Goal: Answer question/provide support: Share knowledge or assist other users

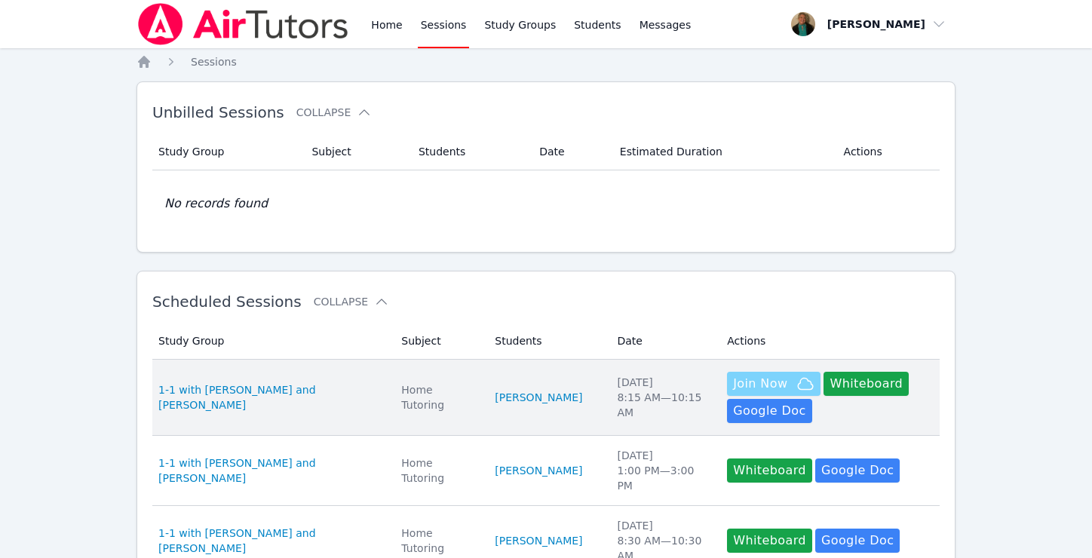
click at [737, 379] on span "Join Now" at bounding box center [760, 384] width 54 height 18
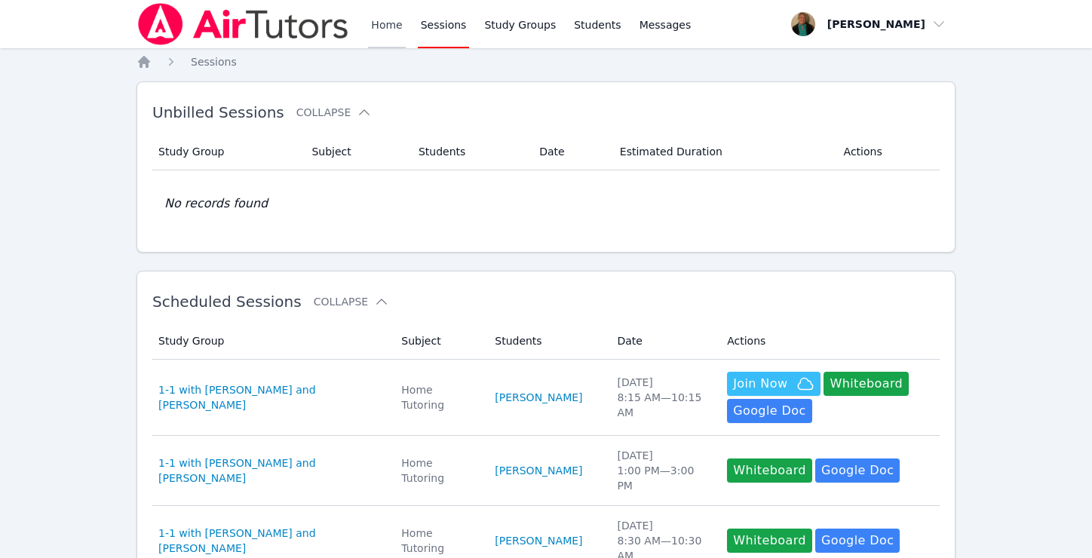
click at [378, 26] on link "Home" at bounding box center [386, 24] width 37 height 48
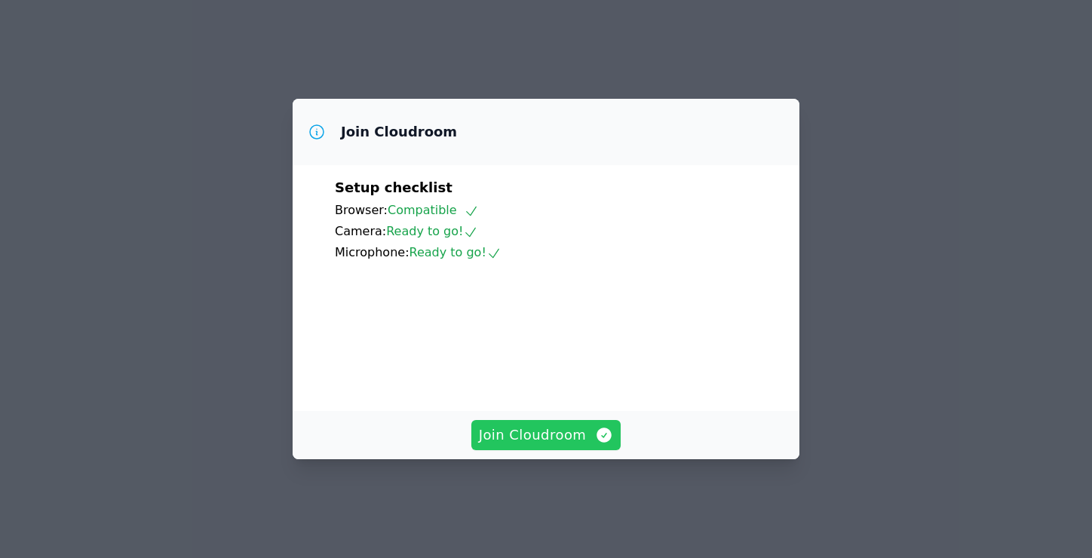
click at [559, 446] on span "Join Cloudroom" at bounding box center [546, 434] width 135 height 21
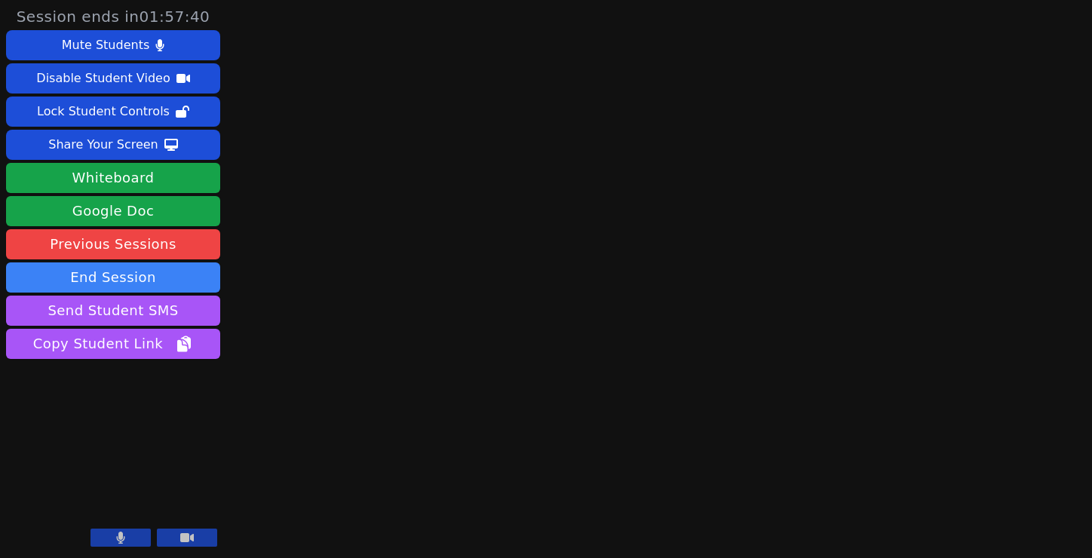
click at [117, 540] on icon at bounding box center [121, 537] width 8 height 12
click at [134, 538] on button at bounding box center [120, 537] width 60 height 18
click at [121, 536] on icon at bounding box center [121, 537] width 8 height 12
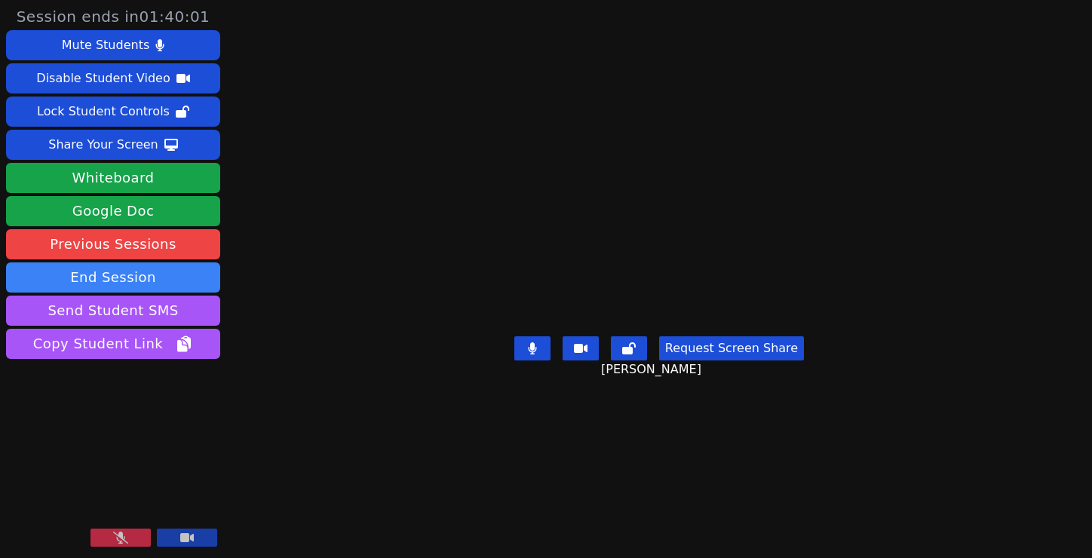
click at [108, 537] on button at bounding box center [120, 537] width 60 height 18
click at [110, 535] on button at bounding box center [120, 537] width 60 height 18
click at [127, 536] on icon at bounding box center [120, 537] width 15 height 12
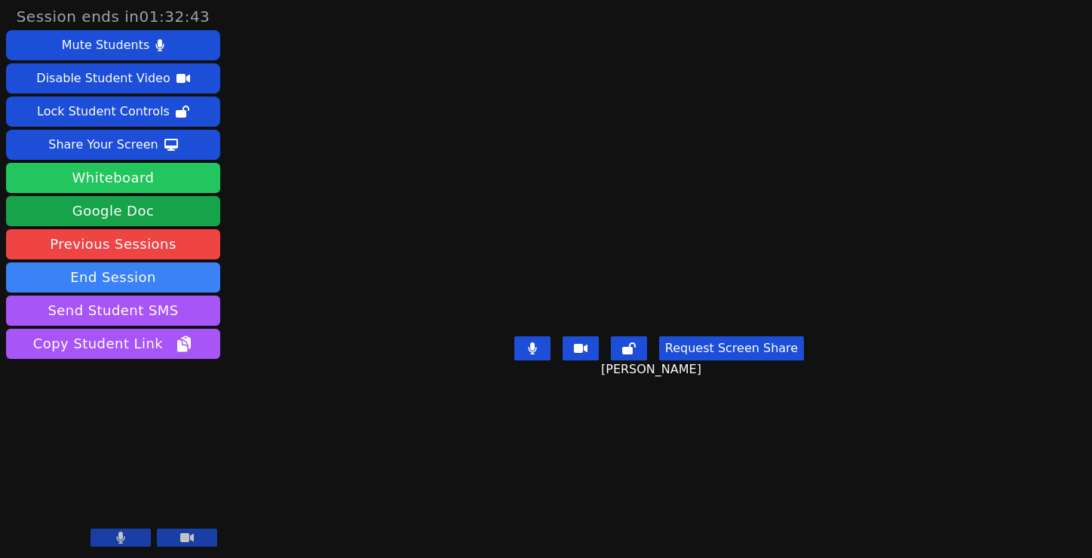
click at [130, 176] on button "Whiteboard" at bounding box center [113, 178] width 214 height 30
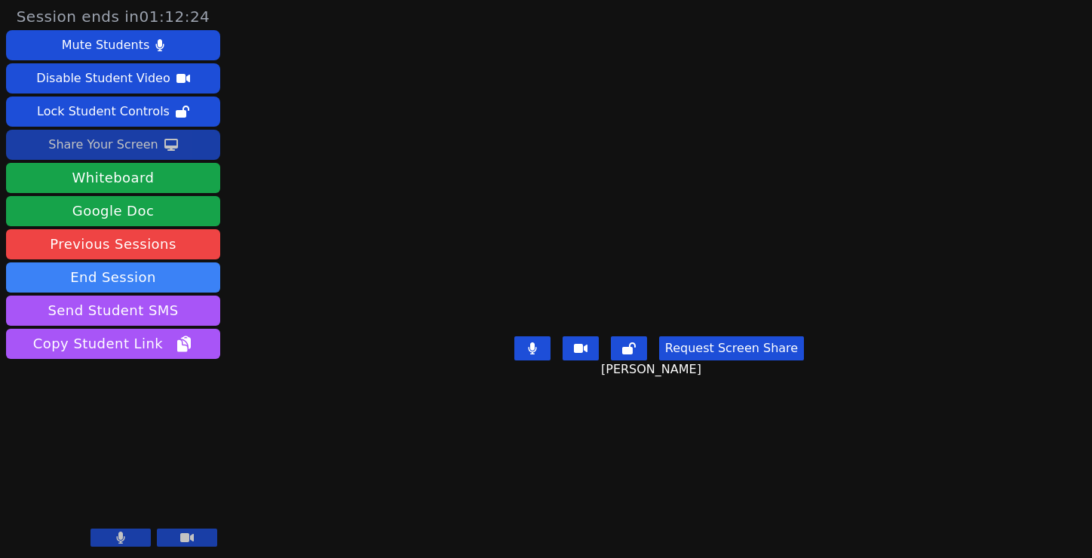
click at [120, 142] on div "Share Your Screen" at bounding box center [103, 145] width 110 height 24
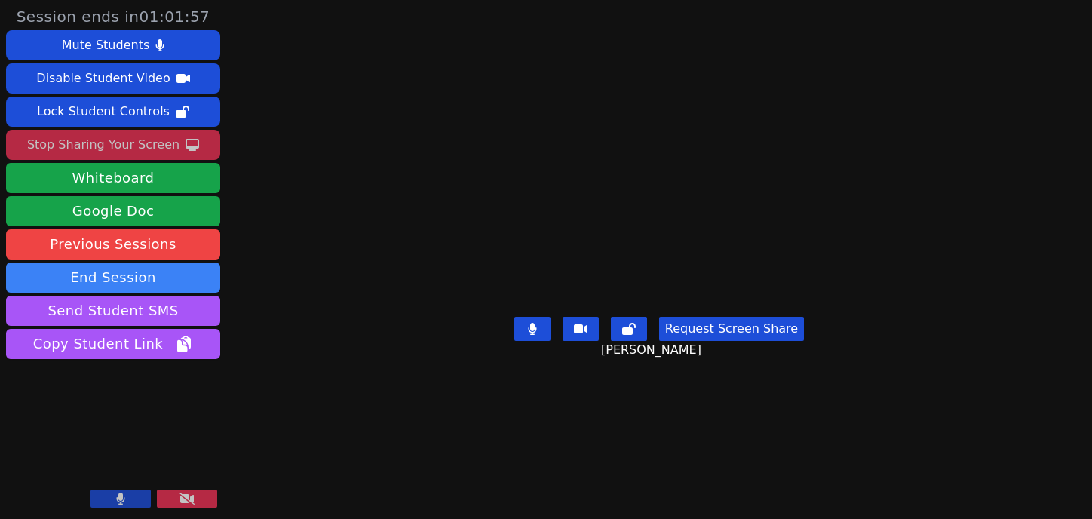
click at [113, 500] on button at bounding box center [120, 498] width 60 height 18
click at [113, 500] on icon at bounding box center [120, 498] width 15 height 12
click at [115, 496] on button at bounding box center [120, 498] width 60 height 18
click at [115, 496] on icon at bounding box center [120, 498] width 15 height 12
click at [764, 341] on button "Request Screen Share" at bounding box center [731, 329] width 145 height 24
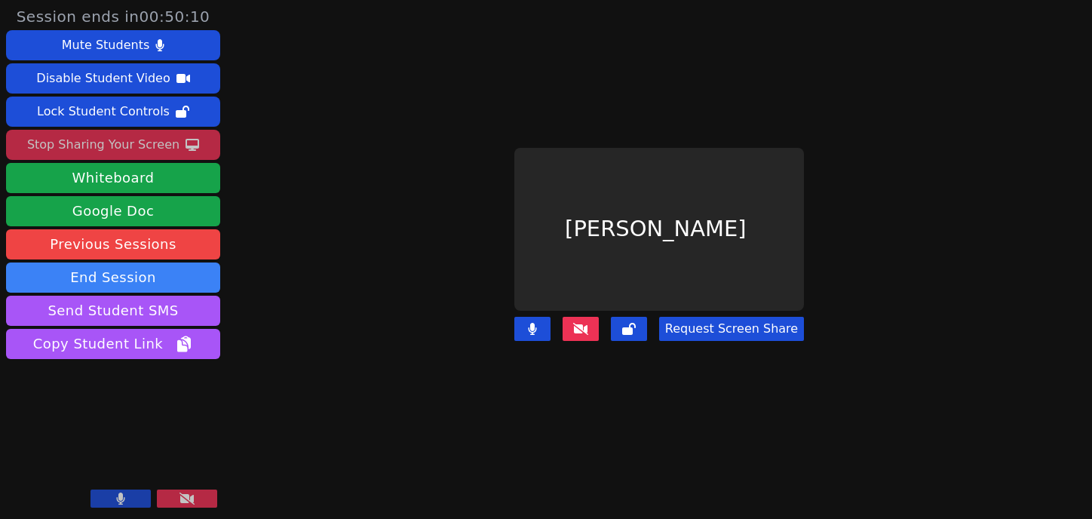
click at [742, 324] on button "Request Screen Share" at bounding box center [731, 329] width 145 height 24
click at [588, 326] on icon at bounding box center [580, 329] width 15 height 12
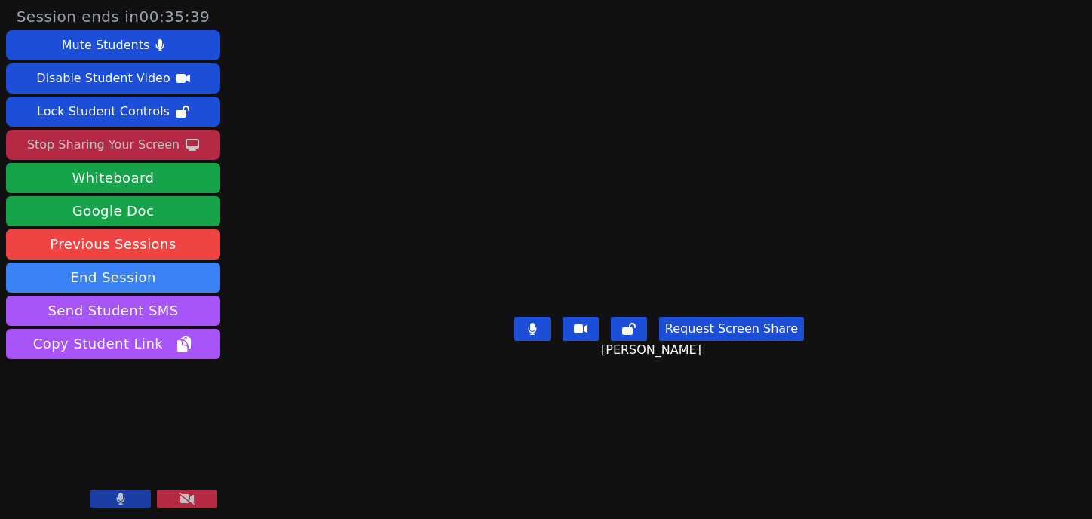
click at [110, 500] on button at bounding box center [120, 498] width 60 height 18
click at [113, 493] on icon at bounding box center [120, 498] width 15 height 12
click at [140, 143] on div "Stop Sharing Your Screen" at bounding box center [103, 145] width 152 height 24
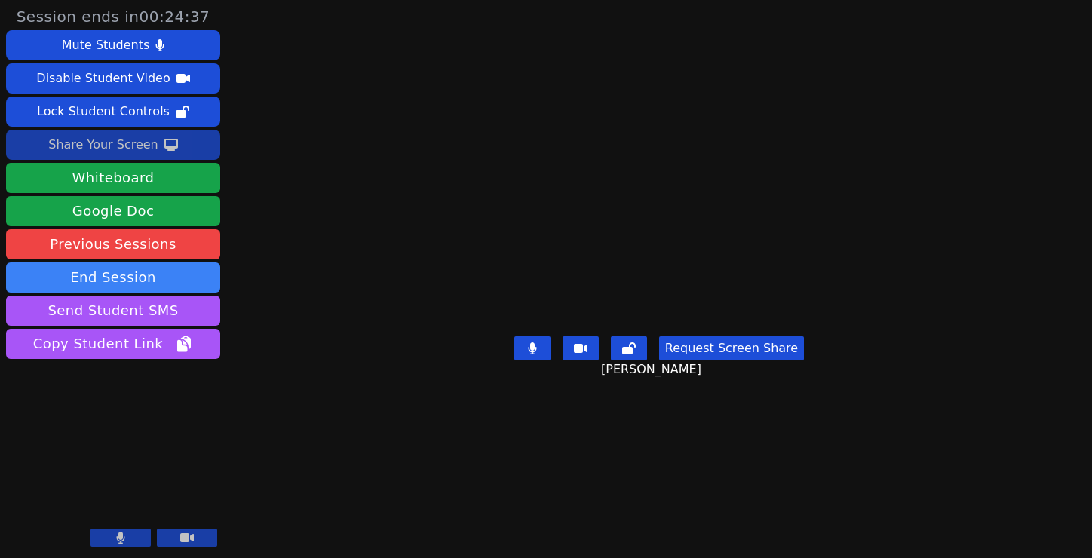
click at [718, 360] on button "Request Screen Share" at bounding box center [731, 348] width 145 height 24
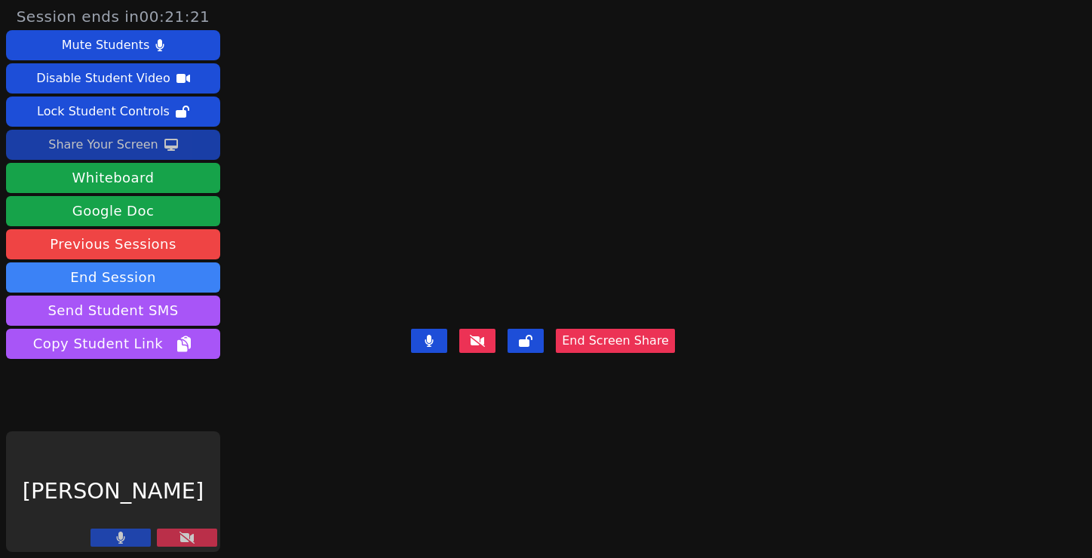
click at [115, 140] on div "Share Your Screen" at bounding box center [103, 145] width 110 height 24
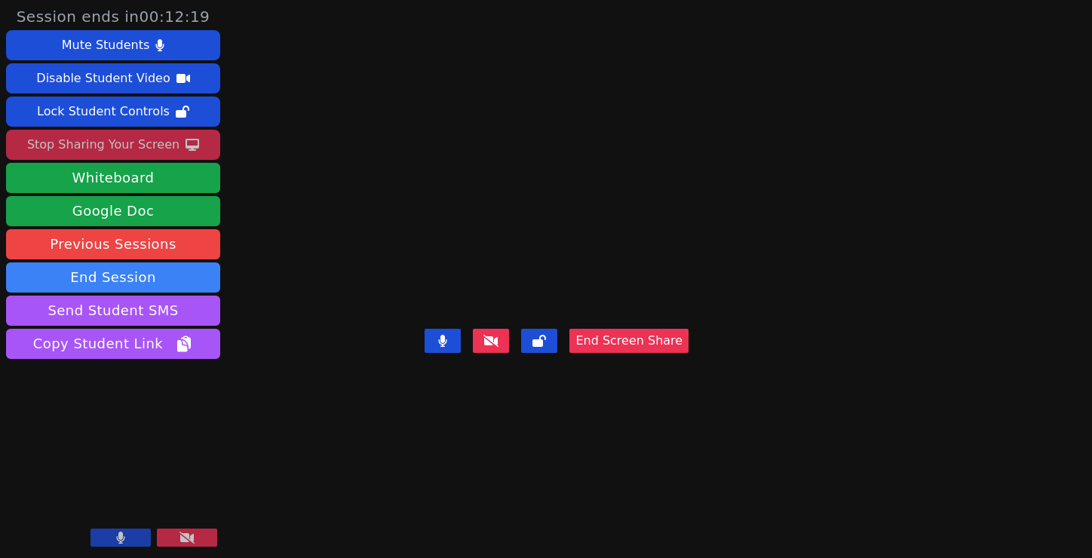
click at [509, 273] on video at bounding box center [556, 249] width 226 height 149
drag, startPoint x: 507, startPoint y: 275, endPoint x: 516, endPoint y: 275, distance: 9.0
click at [516, 275] on video at bounding box center [556, 249] width 226 height 149
click at [510, 275] on video at bounding box center [556, 249] width 226 height 149
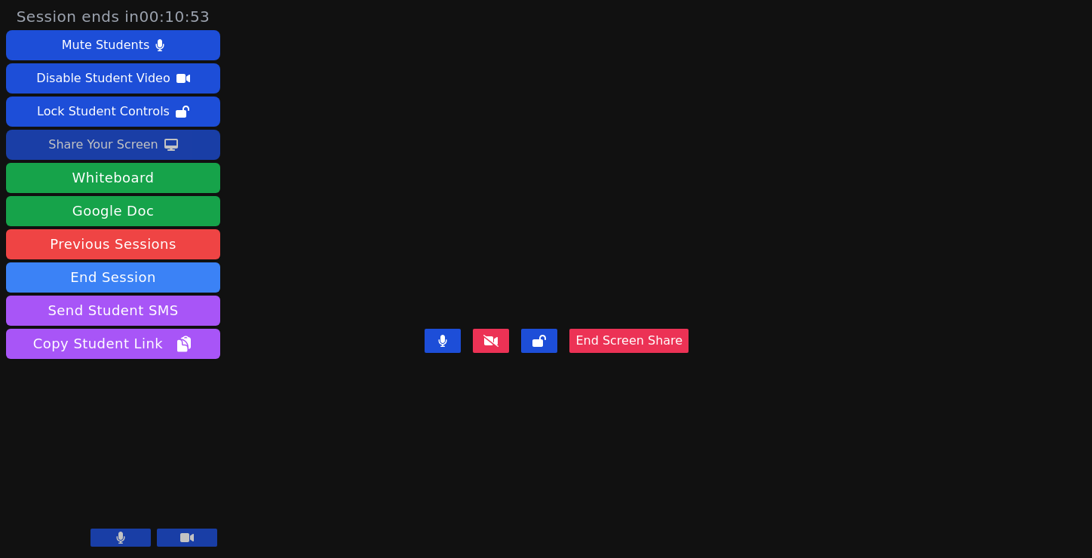
click at [118, 539] on icon at bounding box center [121, 537] width 8 height 12
click at [114, 538] on icon at bounding box center [120, 537] width 15 height 12
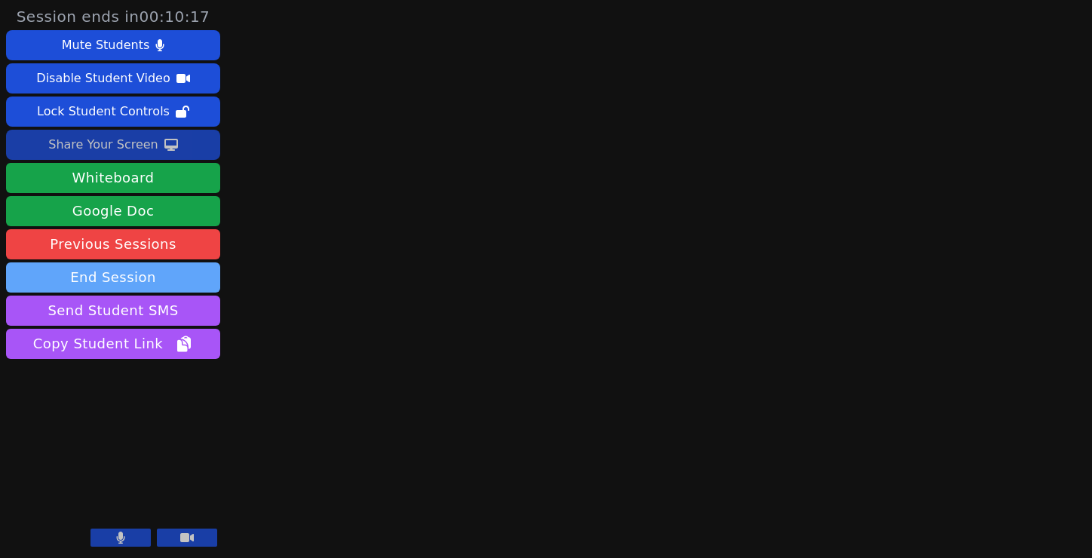
click at [161, 273] on button "End Session" at bounding box center [113, 277] width 214 height 30
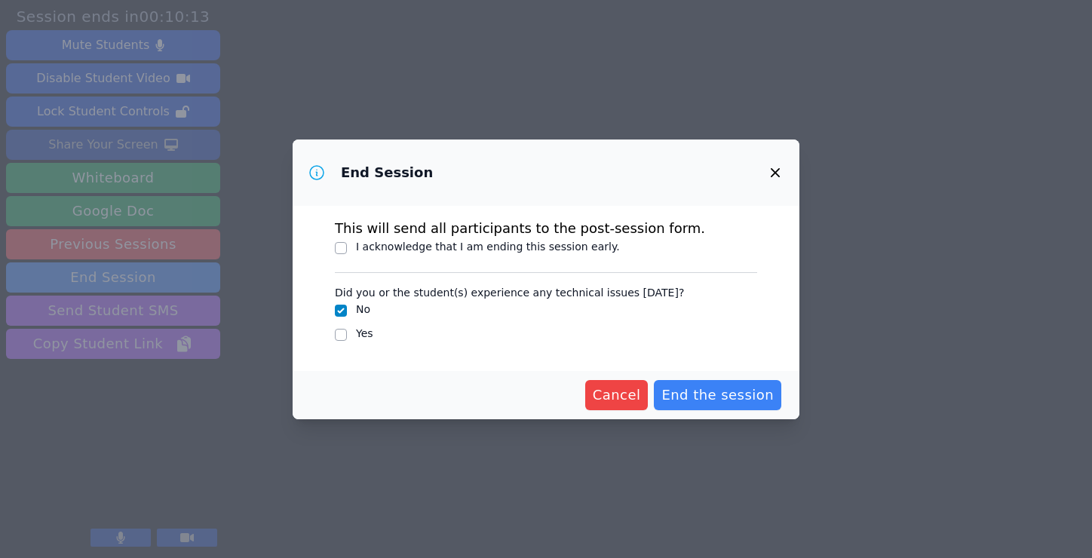
click at [332, 253] on div "This will send all participants to the post-session form. I acknowledge that I …" at bounding box center [545, 288] width 507 height 165
click at [345, 250] on input "I acknowledge that I am ending this session early." at bounding box center [341, 248] width 12 height 12
checkbox input "true"
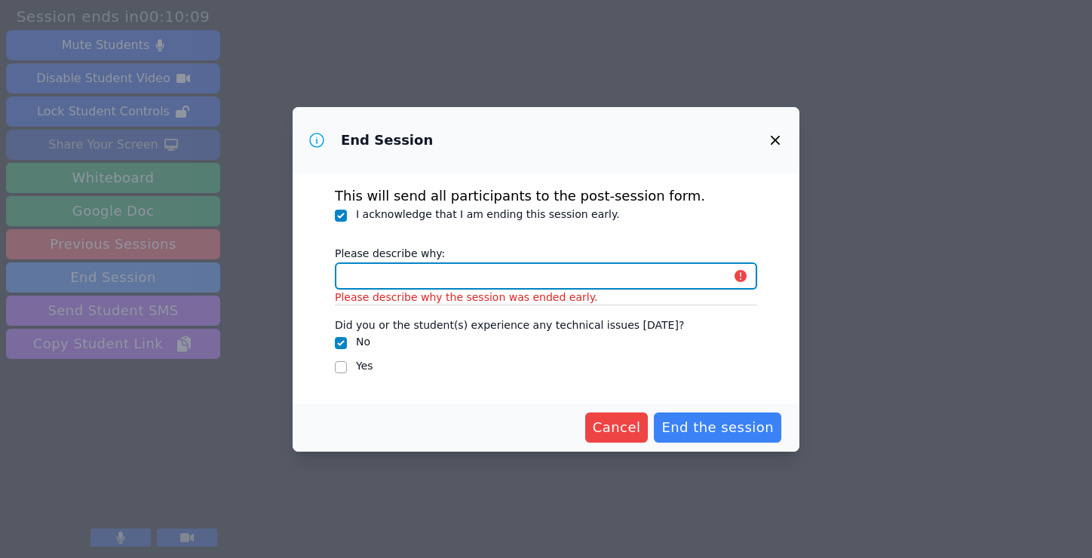
click at [384, 278] on input "Please describe why:" at bounding box center [546, 275] width 422 height 27
type input "student ended session early"
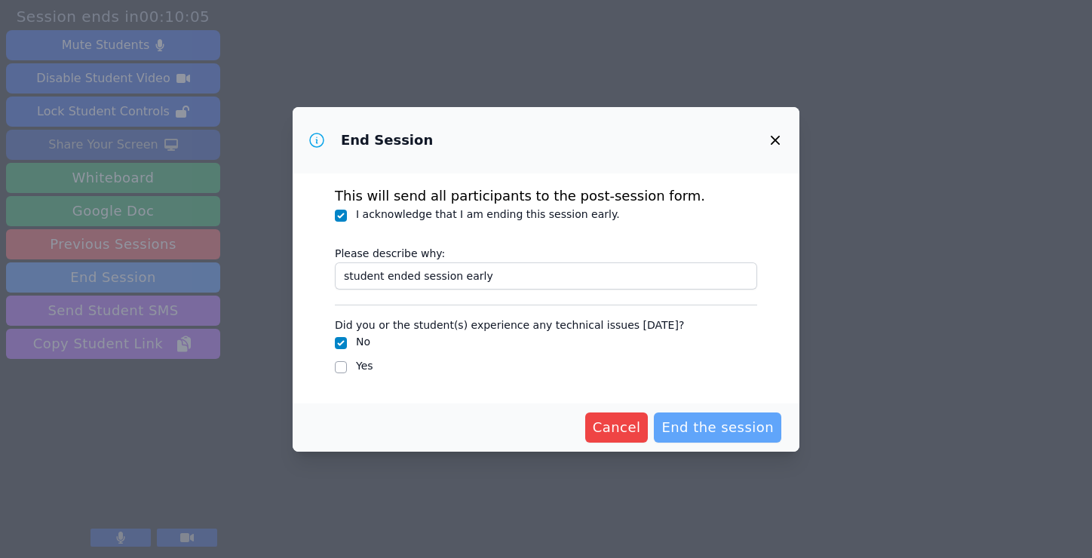
click at [691, 421] on span "End the session" at bounding box center [717, 427] width 112 height 21
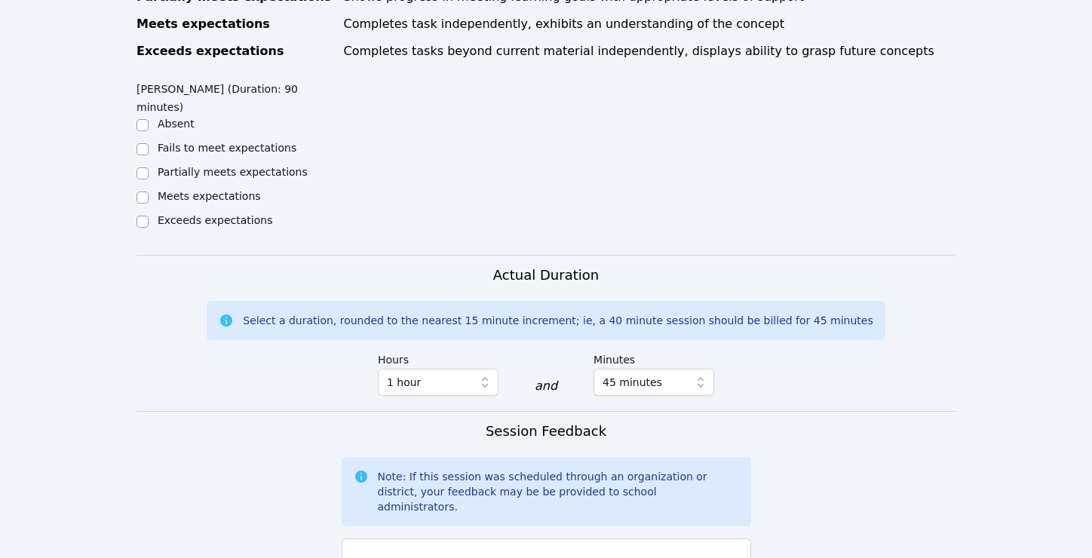
scroll to position [836, 0]
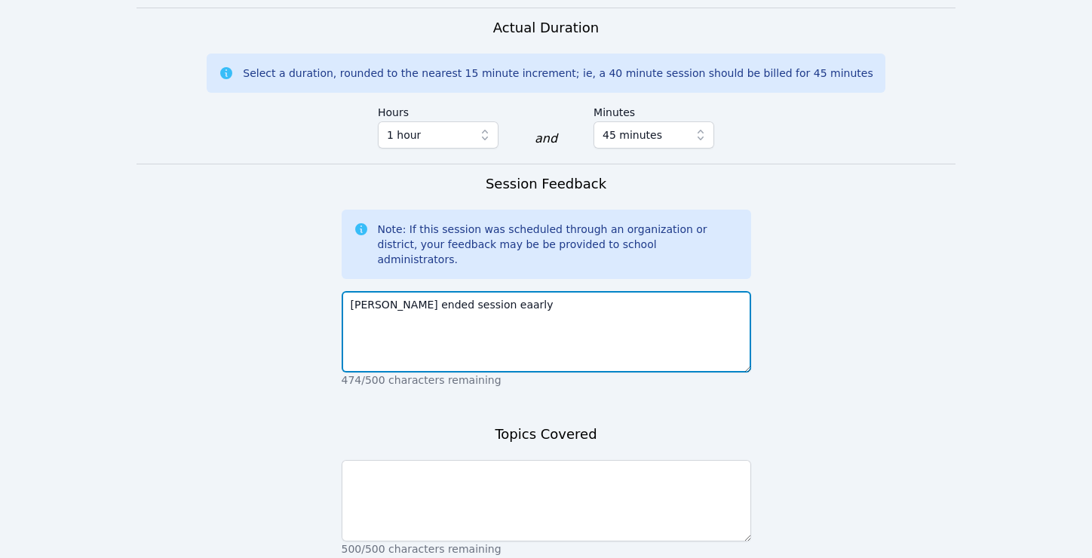
scroll to position [1123, 0]
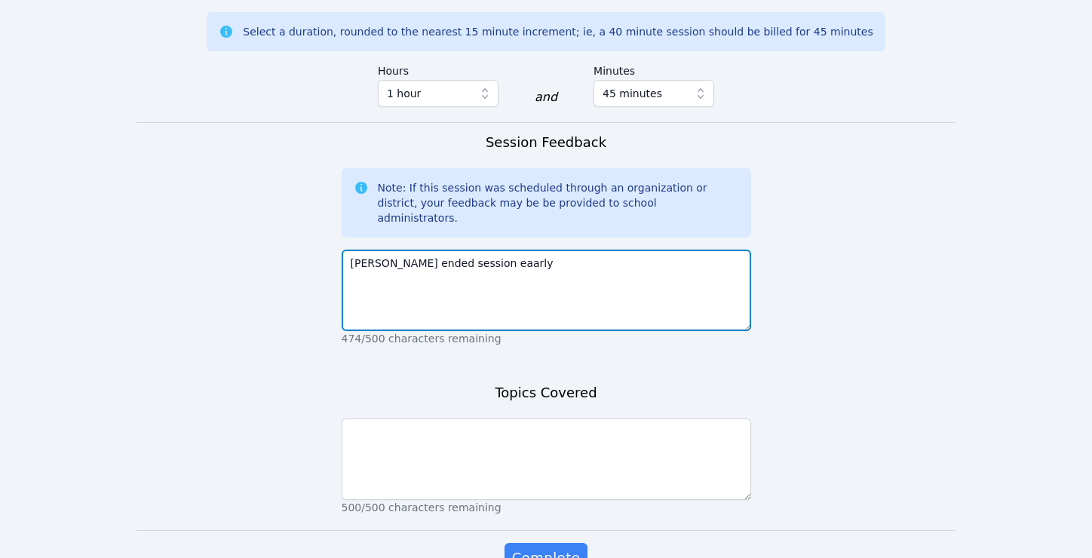
type textarea "Lacey ended session eaarly"
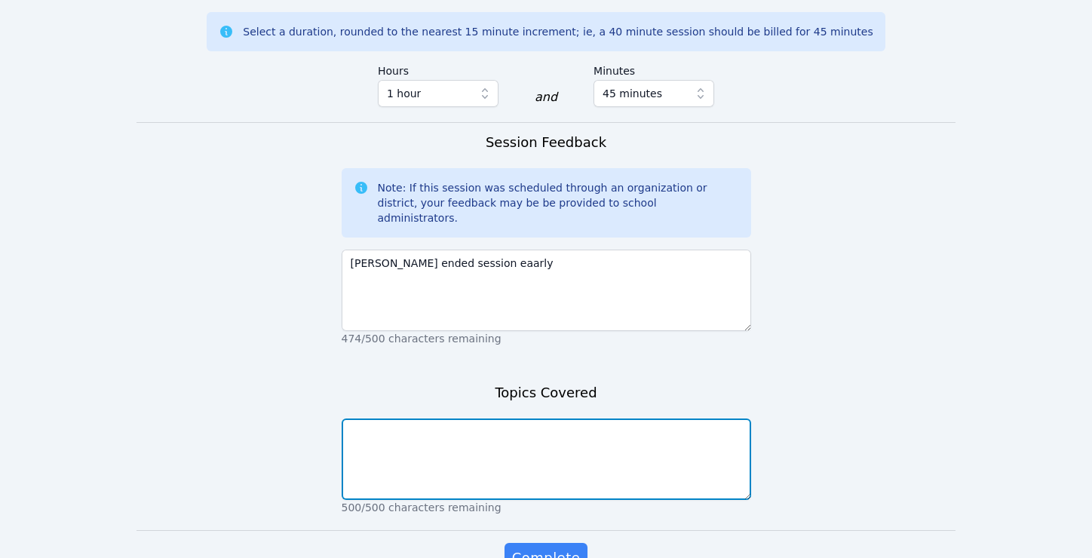
click at [498, 418] on textarea at bounding box center [545, 458] width 409 height 81
type textarea "algebra am nd ela"
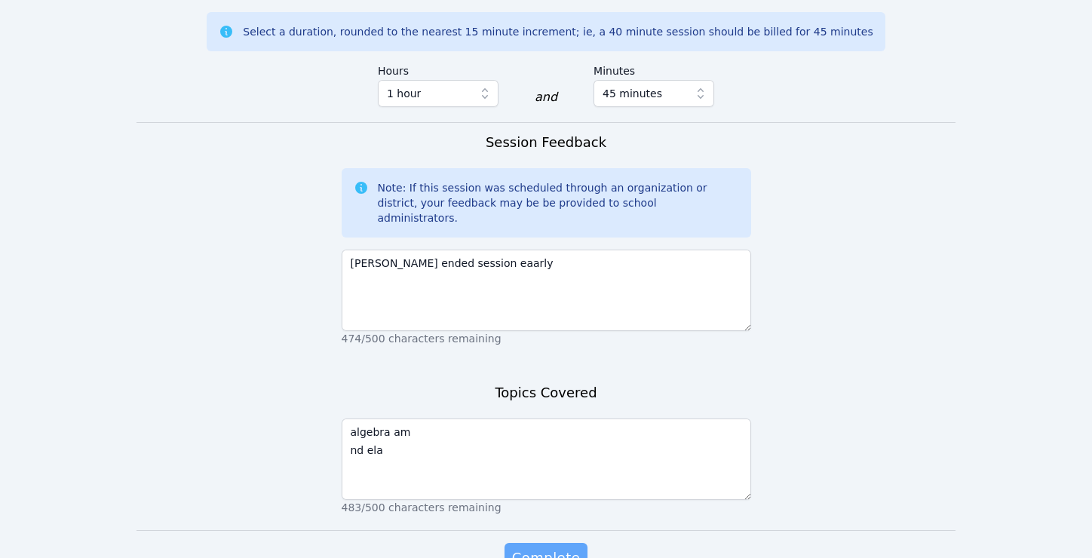
click at [550, 547] on span "Complete" at bounding box center [546, 557] width 68 height 21
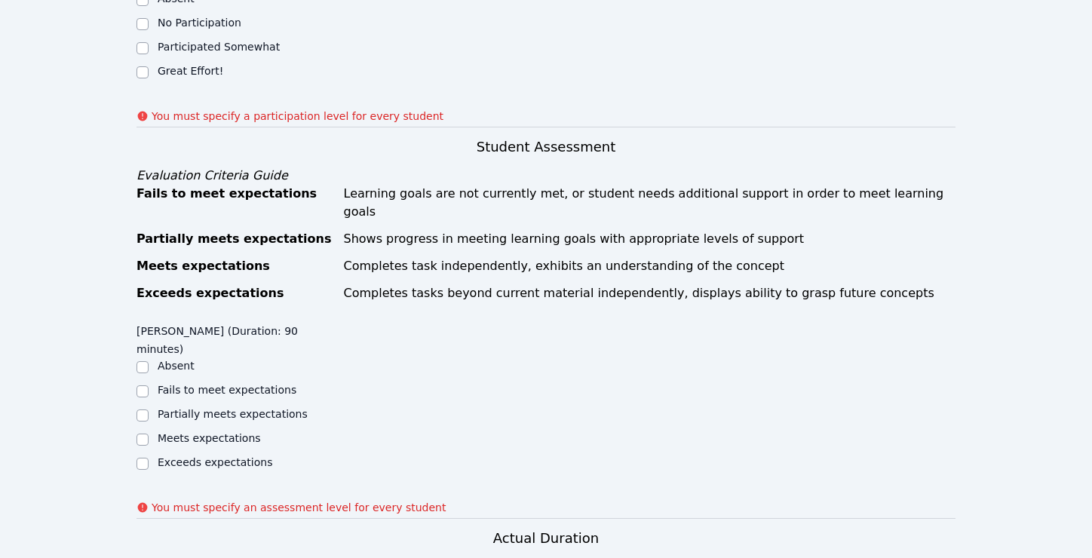
scroll to position [605, 0]
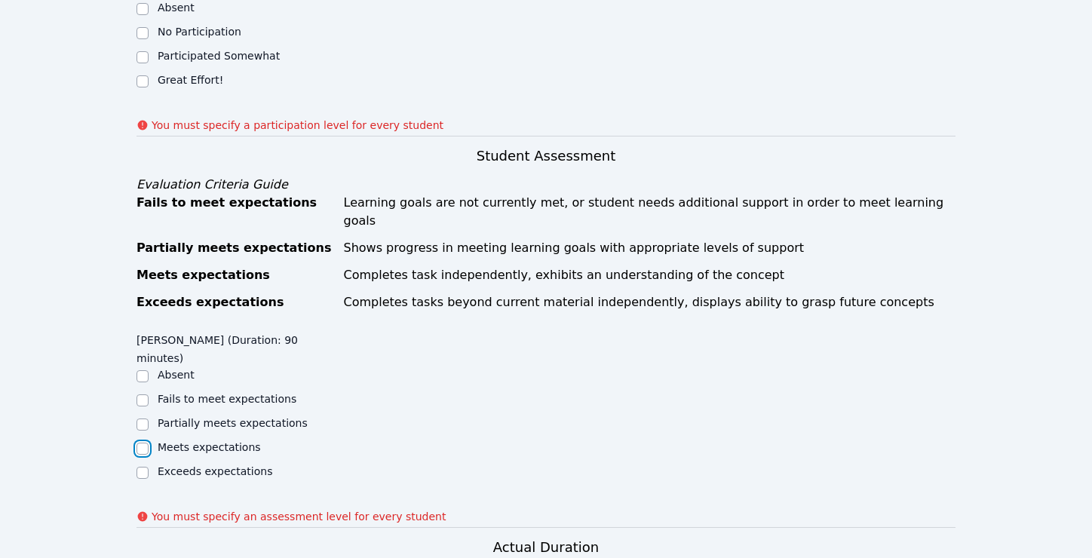
click at [140, 443] on input "Meets expectations" at bounding box center [142, 449] width 12 height 12
checkbox input "true"
click at [142, 51] on input "Participated Somewhat" at bounding box center [142, 57] width 12 height 12
checkbox input "true"
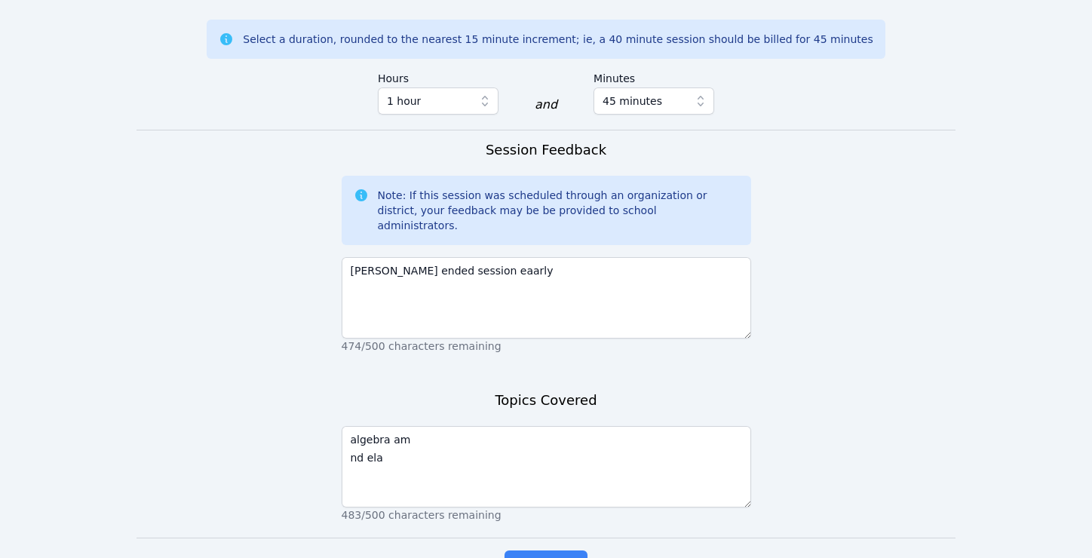
scroll to position [1165, 0]
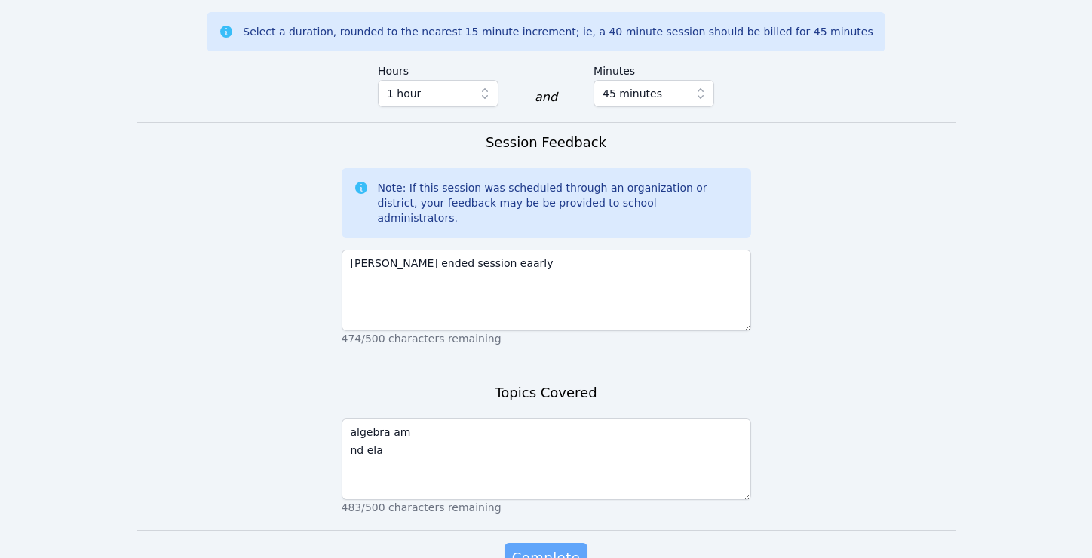
click at [545, 547] on span "Complete" at bounding box center [546, 557] width 68 height 21
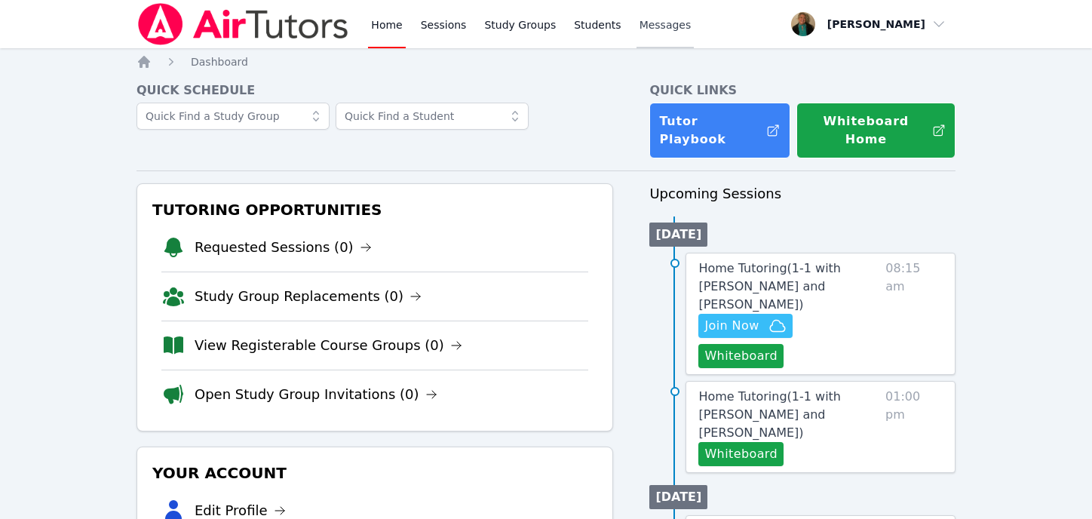
click at [667, 16] on link "Messages" at bounding box center [665, 24] width 58 height 48
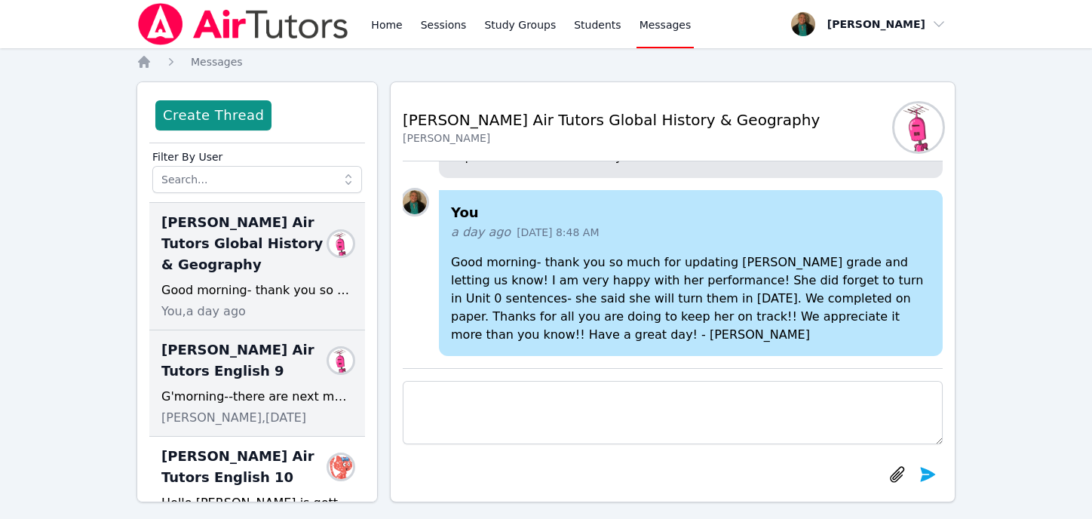
click at [277, 372] on span "Lacey Brunelle Air Tutors English 9" at bounding box center [247, 360] width 173 height 42
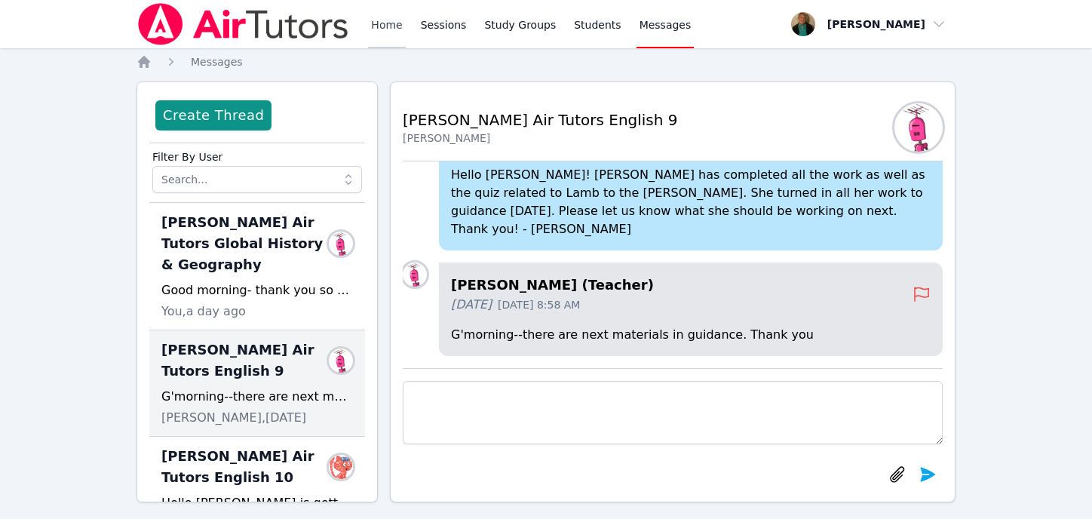
click at [393, 23] on link "Home" at bounding box center [386, 24] width 37 height 48
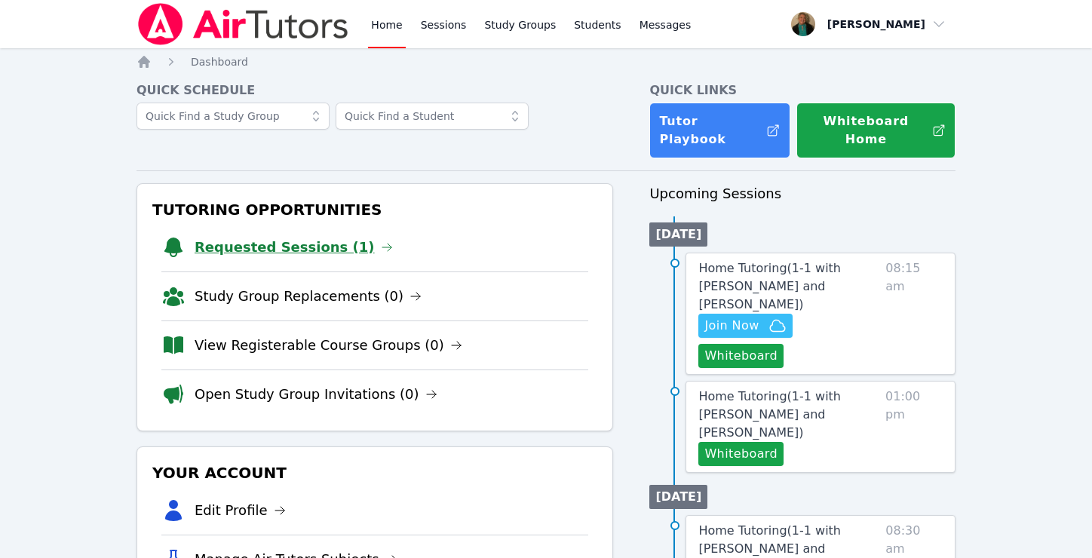
click at [275, 239] on link "Requested Sessions (1)" at bounding box center [293, 247] width 198 height 21
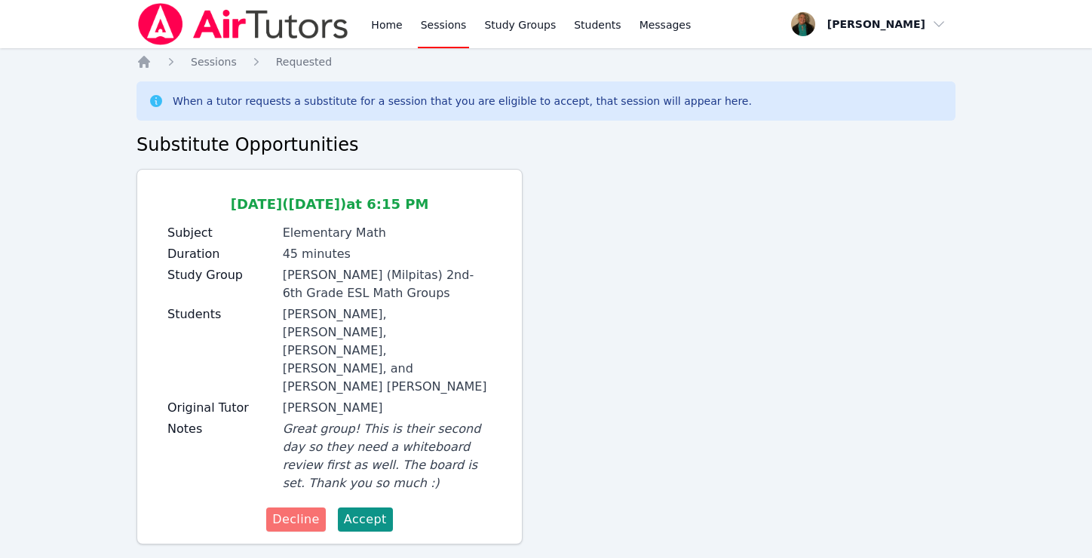
click at [304, 510] on span "Decline" at bounding box center [295, 519] width 47 height 18
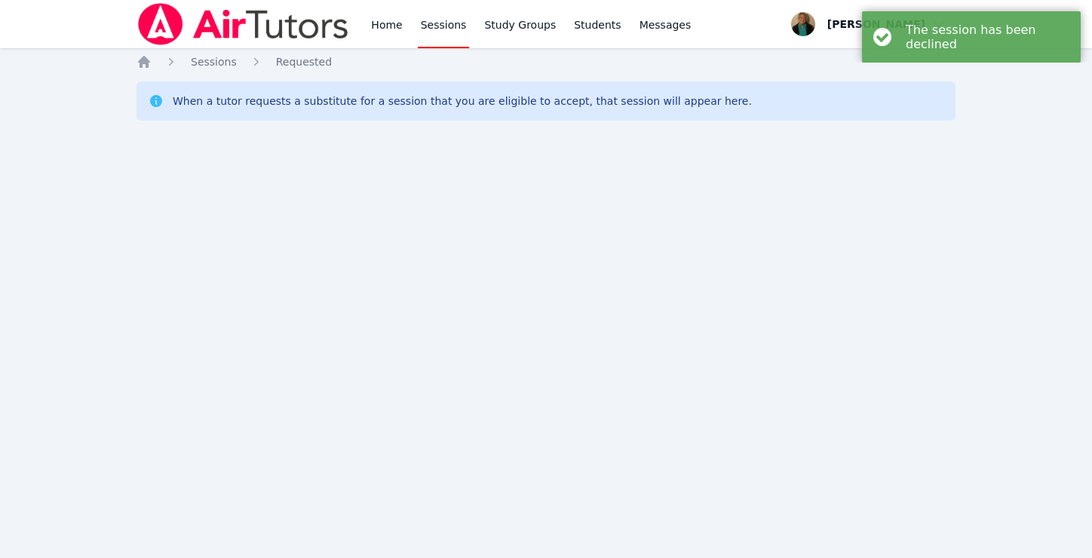
click at [436, 22] on link "Sessions" at bounding box center [444, 24] width 52 height 48
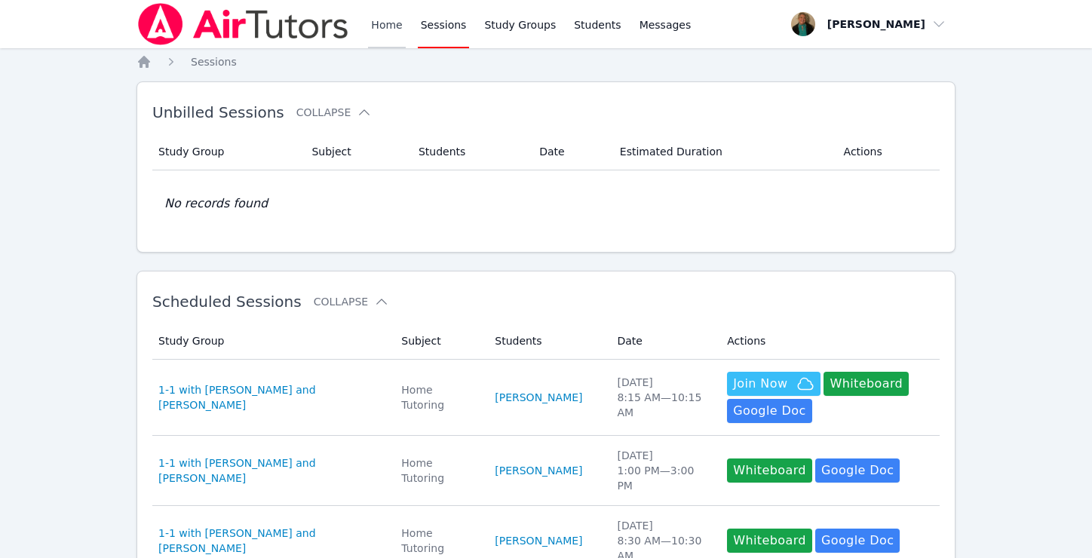
click at [388, 24] on link "Home" at bounding box center [386, 24] width 37 height 48
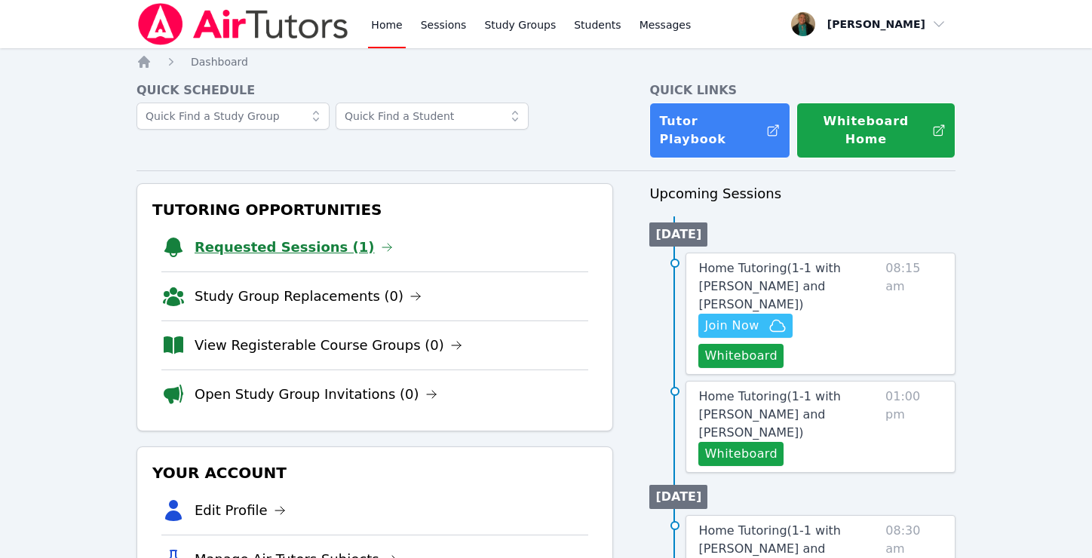
click at [226, 237] on link "Requested Sessions (1)" at bounding box center [293, 247] width 198 height 21
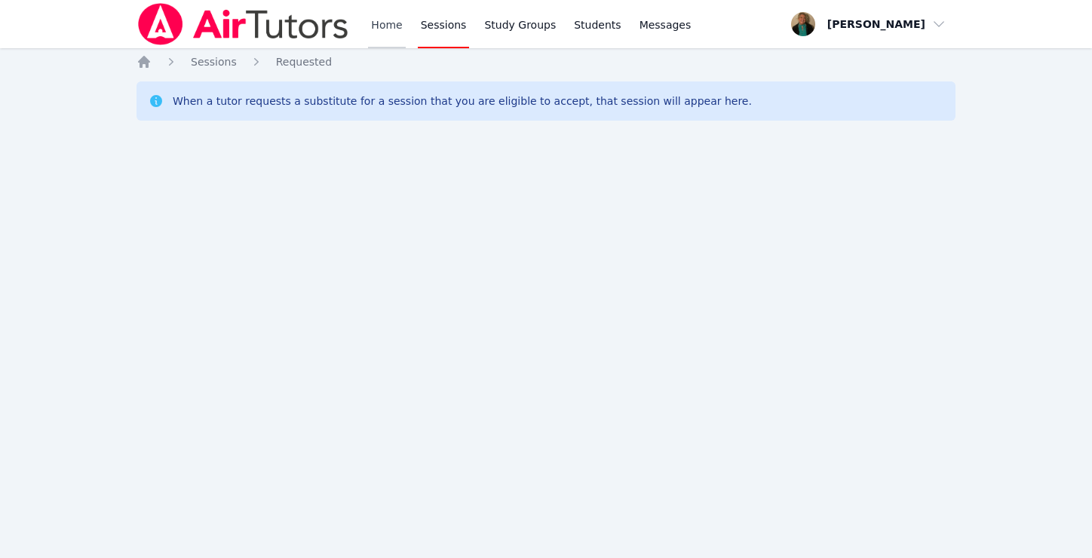
click at [372, 22] on link "Home" at bounding box center [386, 24] width 37 height 48
